Goal: Task Accomplishment & Management: Manage account settings

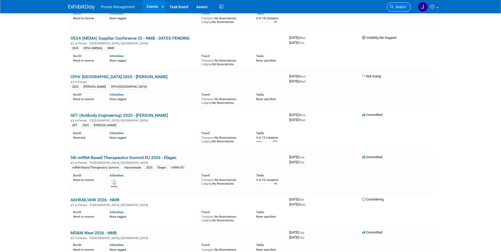
click at [394, 8] on span "Search" at bounding box center [400, 7] width 12 height 4
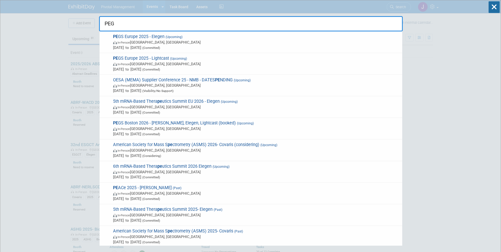
type input "PEGS"
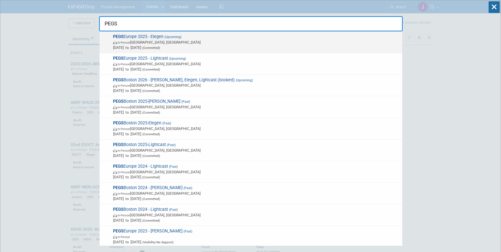
click at [179, 43] on span "In-Person Lisboa, Portugal" at bounding box center [256, 42] width 286 height 5
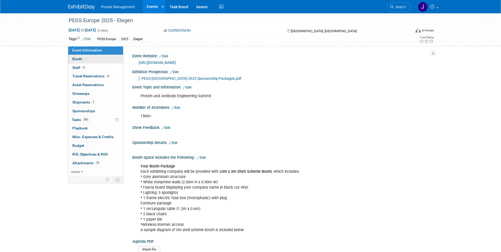
click at [94, 58] on link "Booth" at bounding box center [95, 59] width 55 height 8
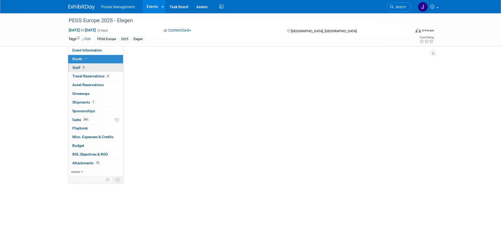
select select "Yes"
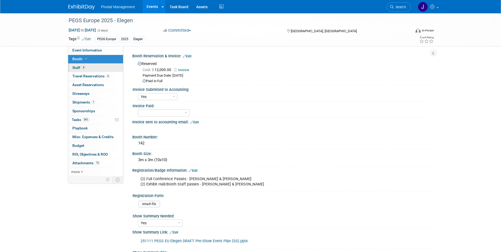
click at [97, 69] on link "4 Staff 4" at bounding box center [95, 68] width 55 height 8
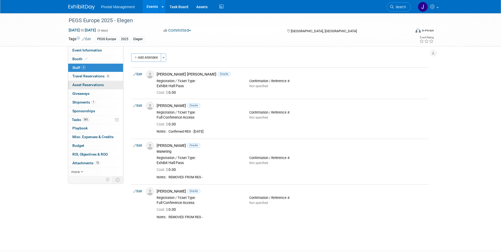
click at [88, 84] on span "Asset Reservations 0" at bounding box center [87, 85] width 31 height 4
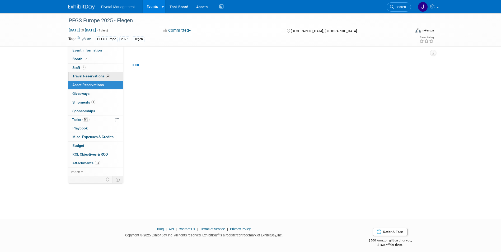
click at [93, 75] on span "Travel Reservations 4" at bounding box center [90, 76] width 37 height 4
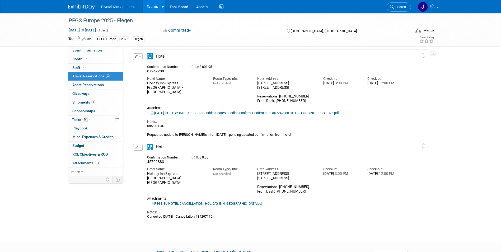
scroll to position [158, 0]
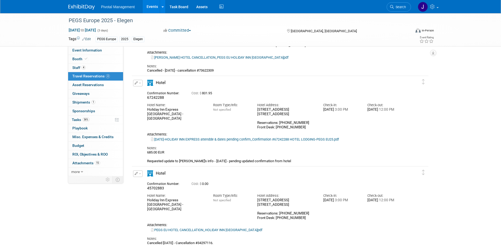
click at [134, 87] on div "Edit Reservation [GEOGRAPHIC_DATA]" at bounding box center [136, 85] width 6 height 10
click at [140, 83] on button "button" at bounding box center [138, 83] width 10 height 7
click at [146, 91] on button "Edit Reservation" at bounding box center [155, 92] width 45 height 8
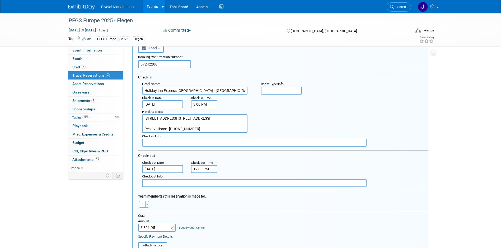
scroll to position [228, 0]
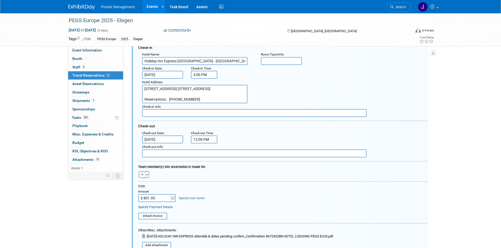
click at [140, 174] on button "button" at bounding box center [142, 174] width 7 height 7
select select
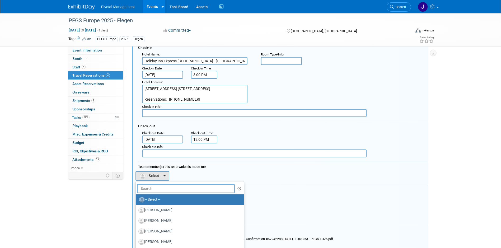
click at [153, 186] on input "text" at bounding box center [186, 188] width 98 height 9
type input "galit"
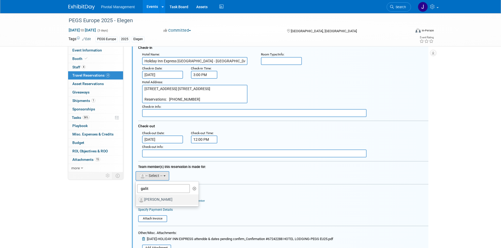
click at [160, 196] on label "[PERSON_NAME]" at bounding box center [165, 199] width 55 height 8
click at [136, 197] on input "[PERSON_NAME]" at bounding box center [134, 198] width 3 height 3
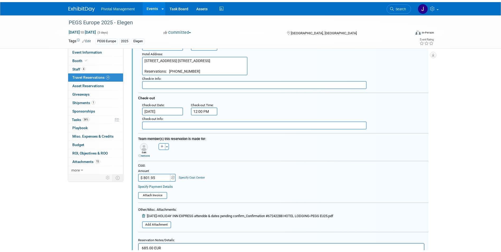
scroll to position [307, 0]
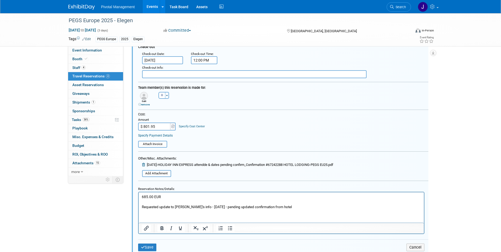
click at [176, 206] on p "685.00 EUR Requested update to [PERSON_NAME]'s info - [DATE] - pending updated …" at bounding box center [280, 201] width 279 height 15
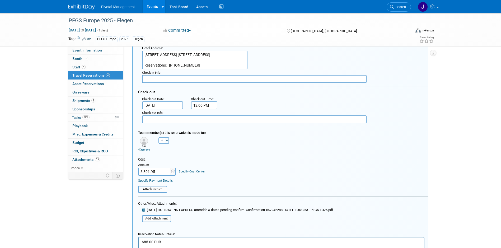
scroll to position [185, 0]
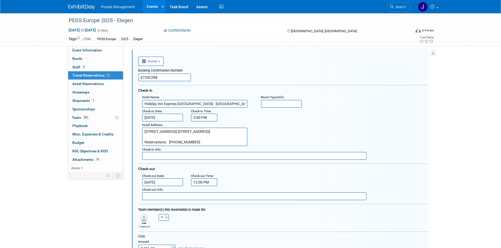
drag, startPoint x: 155, startPoint y: 79, endPoint x: 124, endPoint y: 77, distance: 31.7
click at [124, 77] on div "Event Information Event Info Booth Booth 4 Staff 4 Staff 4 Travel Reservations …" at bounding box center [250, 146] width 372 height 636
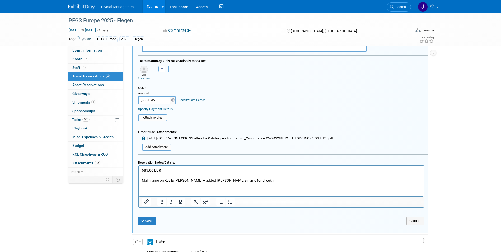
scroll to position [343, 0]
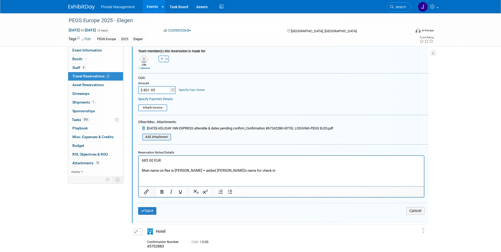
click at [153, 137] on input "file" at bounding box center [139, 137] width 63 height 6
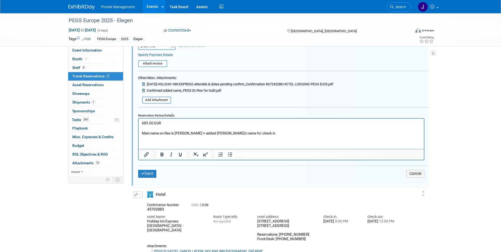
scroll to position [462, 0]
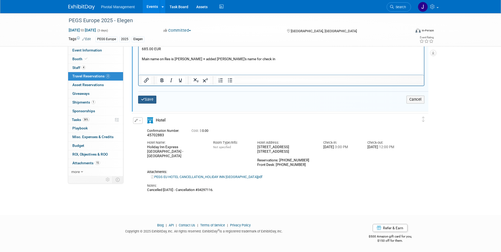
click at [148, 101] on button "Save" at bounding box center [147, 100] width 18 height 8
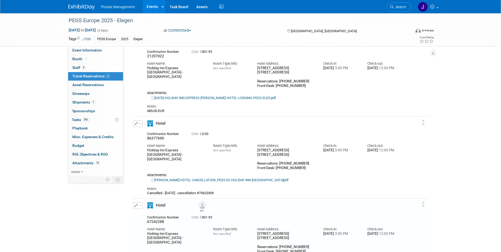
scroll to position [0, 0]
